Goal: Complete application form: Complete application form

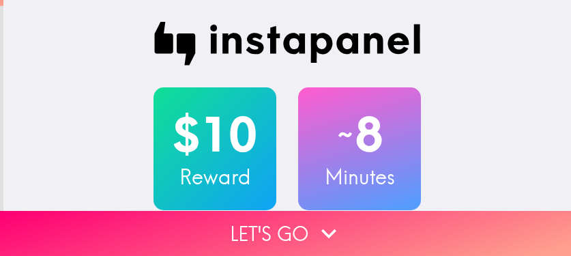
scroll to position [68, 0]
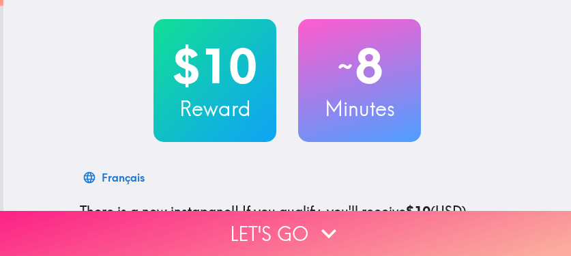
drag, startPoint x: 0, startPoint y: 0, endPoint x: 434, endPoint y: 223, distance: 488.1
click at [434, 223] on button "Let's go" at bounding box center [285, 233] width 571 height 45
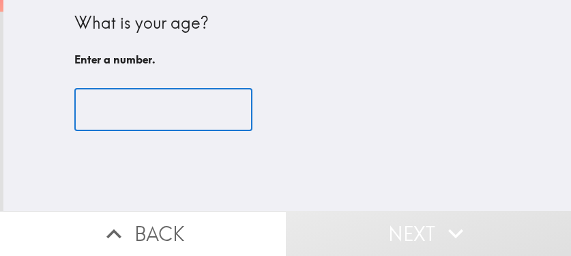
click at [134, 105] on input "number" at bounding box center [163, 110] width 178 height 42
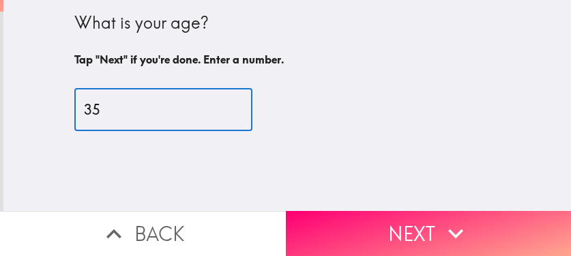
type input "35"
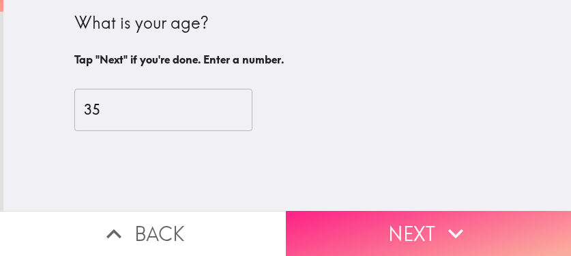
click at [404, 215] on button "Next" at bounding box center [429, 233] width 286 height 45
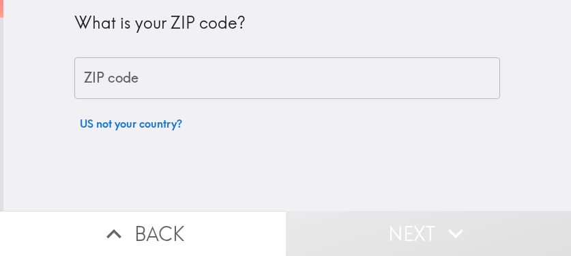
click at [335, 85] on input "ZIP code" at bounding box center [286, 78] width 425 height 42
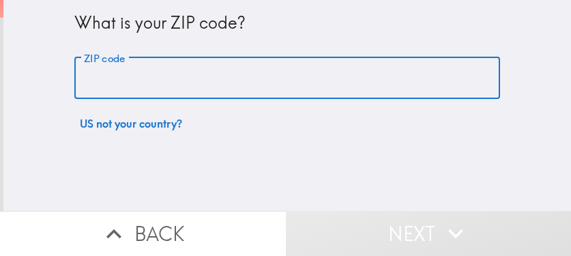
paste input "33621"
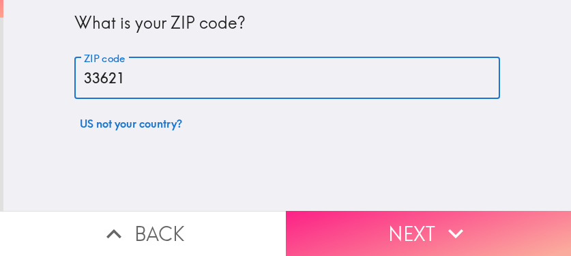
type input "33621"
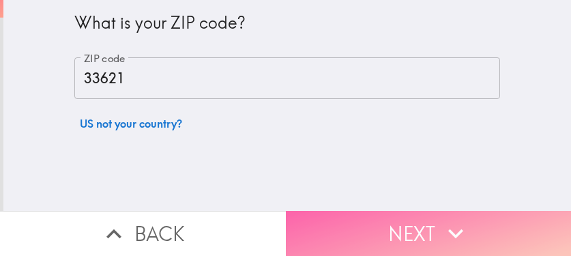
click at [429, 230] on button "Next" at bounding box center [429, 233] width 286 height 45
